Goal: Transaction & Acquisition: Obtain resource

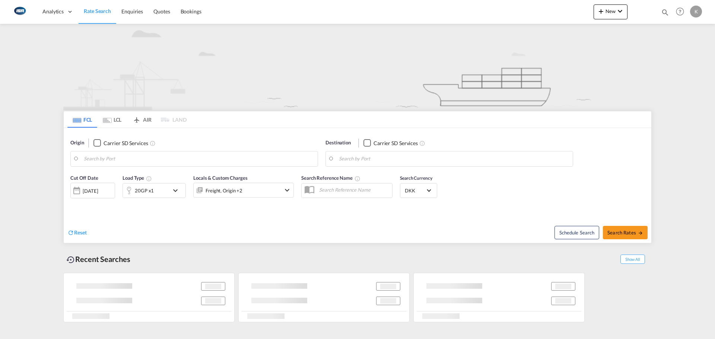
type input "Vung Tau, VNVUT"
type input "[GEOGRAPHIC_DATA], [GEOGRAPHIC_DATA]"
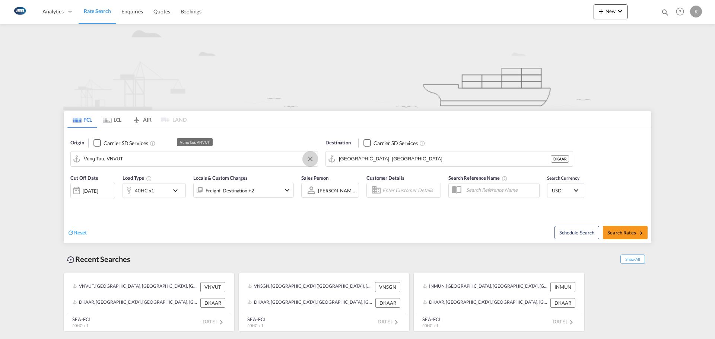
click at [312, 158] on button "Clear Input" at bounding box center [310, 158] width 11 height 11
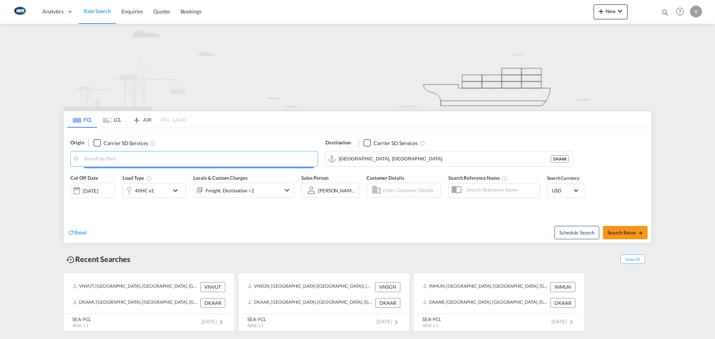
click at [257, 160] on input "Search by Port" at bounding box center [199, 158] width 230 height 11
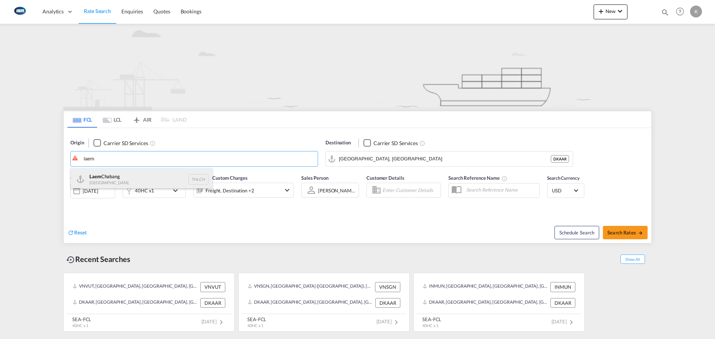
click at [121, 181] on div "Laem Chabang Thailand THLCH" at bounding box center [141, 179] width 141 height 22
type input "Laem Chabang, THLCH"
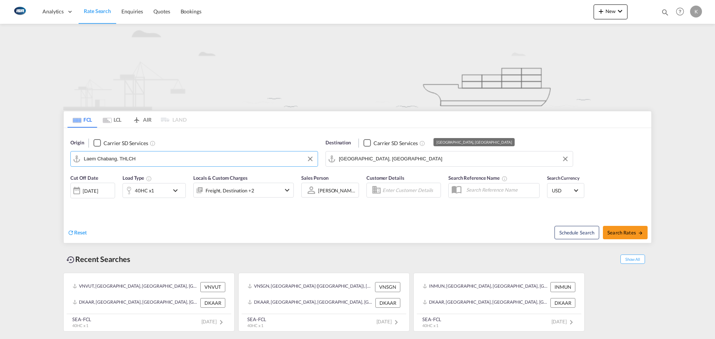
click at [401, 159] on input "[GEOGRAPHIC_DATA], [GEOGRAPHIC_DATA]" at bounding box center [454, 158] width 230 height 11
click at [157, 191] on div "40HC x1" at bounding box center [146, 190] width 46 height 15
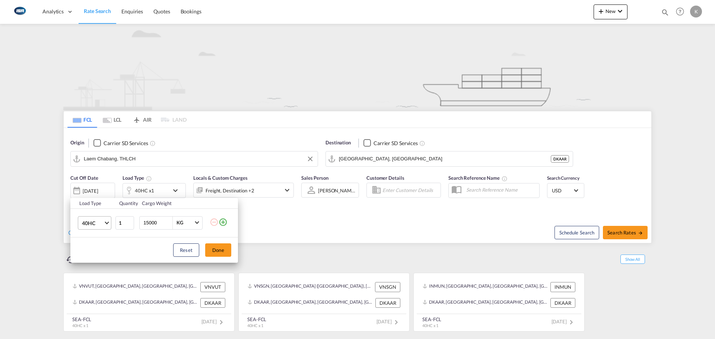
click at [93, 226] on span "40HC" at bounding box center [93, 223] width 22 height 7
click at [95, 183] on md-option "20GP" at bounding box center [101, 187] width 51 height 18
drag, startPoint x: 159, startPoint y: 224, endPoint x: 119, endPoint y: 222, distance: 39.9
click at [125, 222] on tr "20GP 1 15000 KG KG" at bounding box center [154, 223] width 168 height 29
type input "8000"
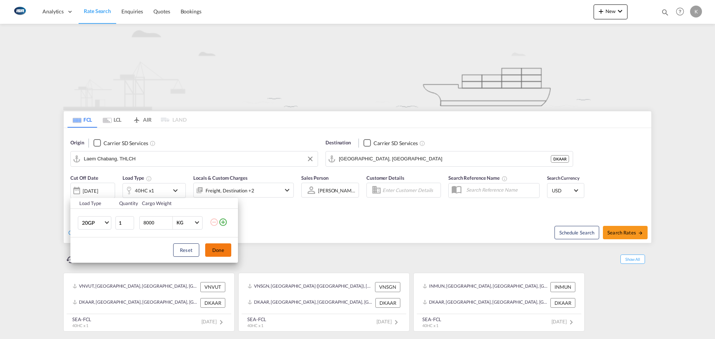
click at [220, 253] on button "Done" at bounding box center [218, 250] width 26 height 13
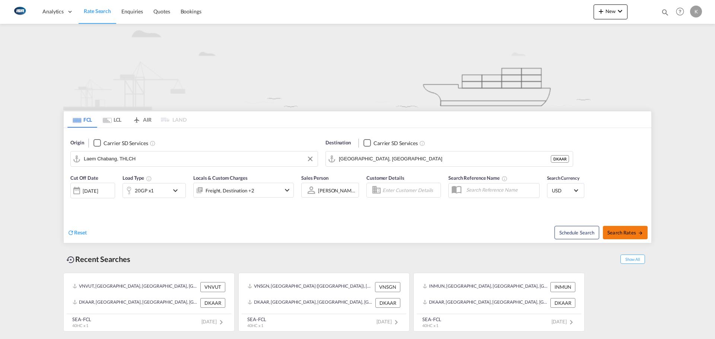
click at [633, 235] on span "Search Rates" at bounding box center [625, 233] width 36 height 6
type input "THLCH to DKAAR / [DATE]"
